Goal: Find specific page/section: Find specific page/section

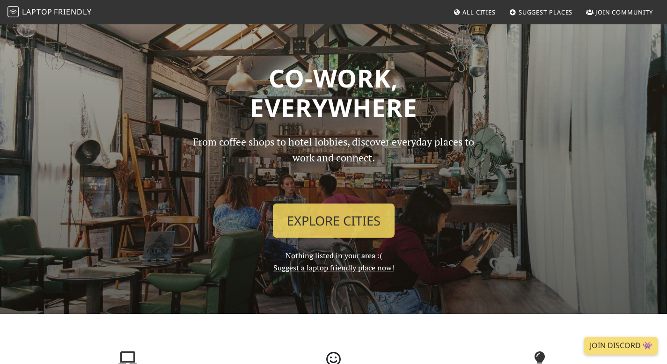
click at [479, 16] on link "All Cities" at bounding box center [474, 12] width 50 height 17
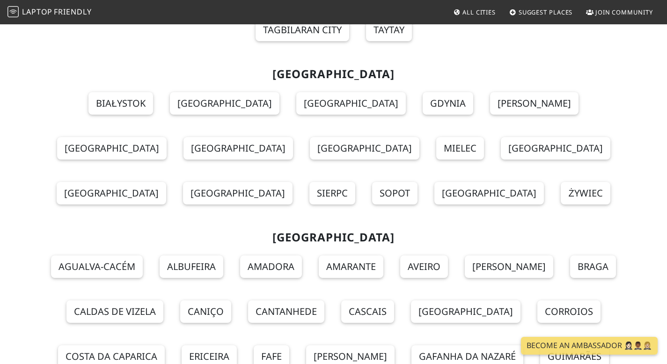
scroll to position [8102, 0]
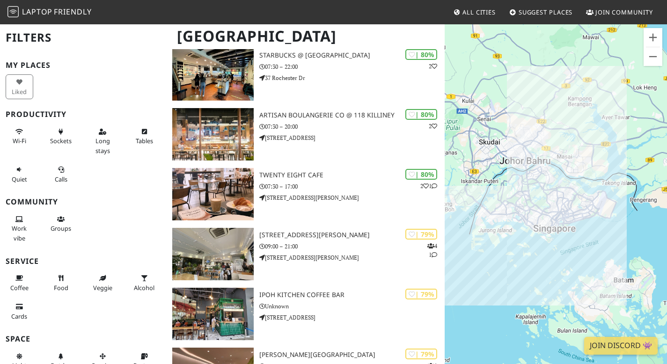
scroll to position [1229, 0]
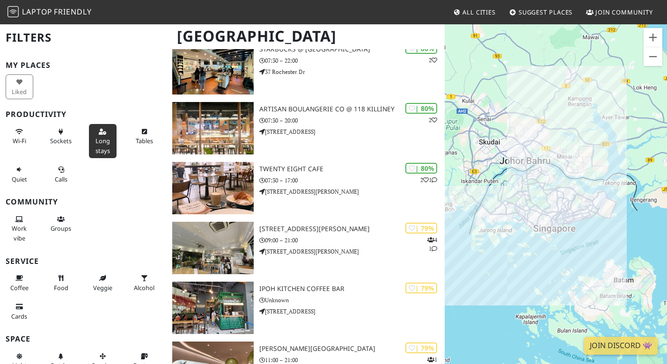
click at [107, 146] on button "Long stays" at bounding box center [103, 141] width 28 height 34
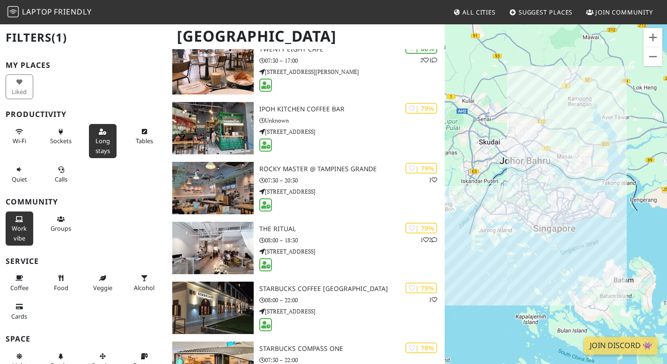
click at [18, 228] on span "Work vibe" at bounding box center [19, 233] width 15 height 18
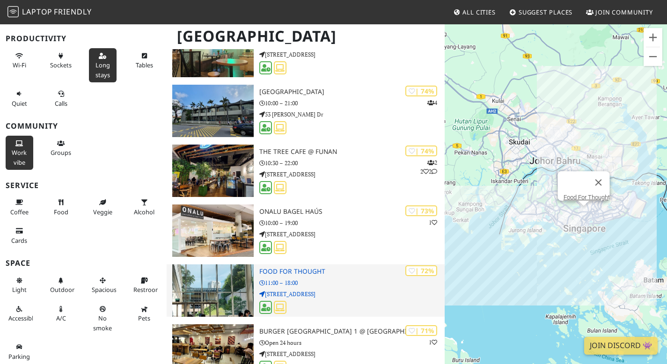
scroll to position [2586, 0]
